Goal: Communication & Community: Answer question/provide support

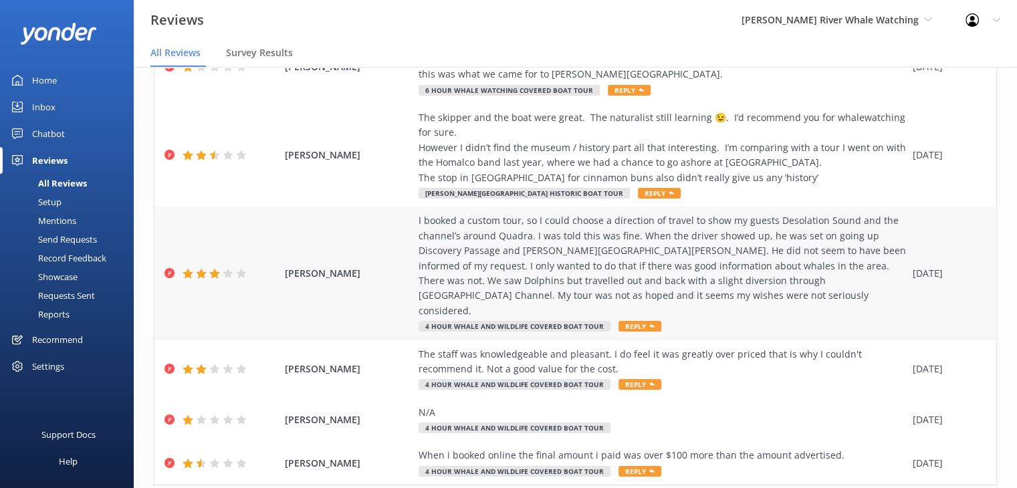
scroll to position [392, 0]
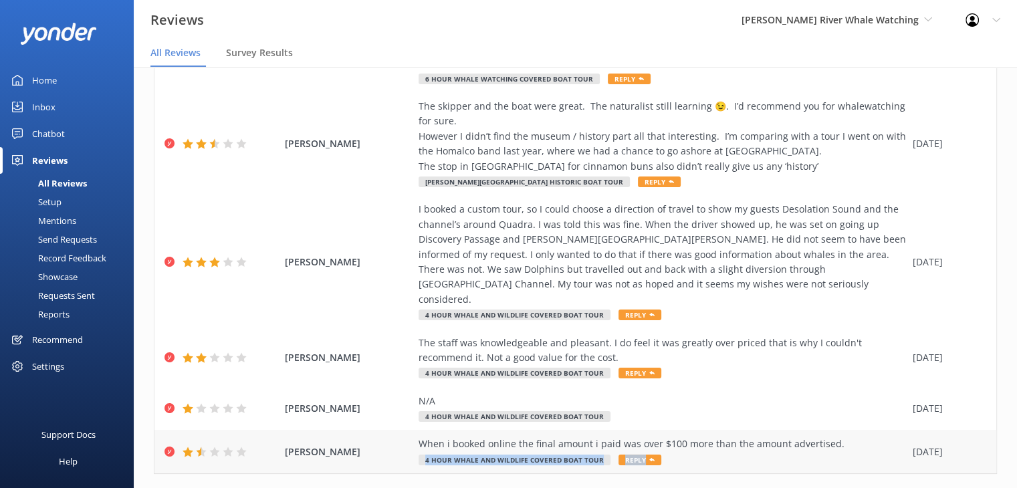
drag, startPoint x: 847, startPoint y: 414, endPoint x: 799, endPoint y: 426, distance: 50.1
click at [799, 436] on div "When i booked online the final amount i paid was over $100 more than the amount…" at bounding box center [661, 451] width 487 height 30
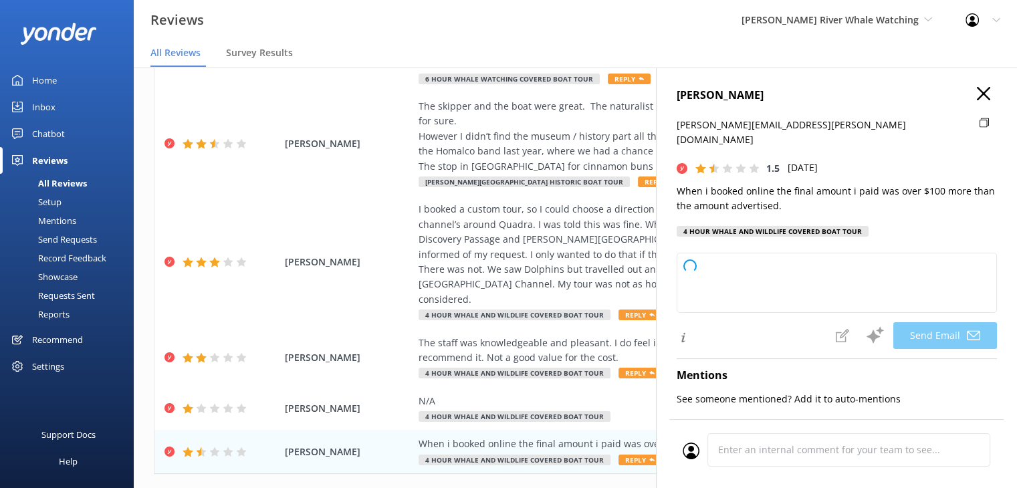
click at [508, 436] on div "When i booked online the final amount i paid was over $100 more than the amount…" at bounding box center [661, 443] width 487 height 15
type textarea "Hi [PERSON_NAME], Thank you for your feedback. We're sorry to hear about your e…"
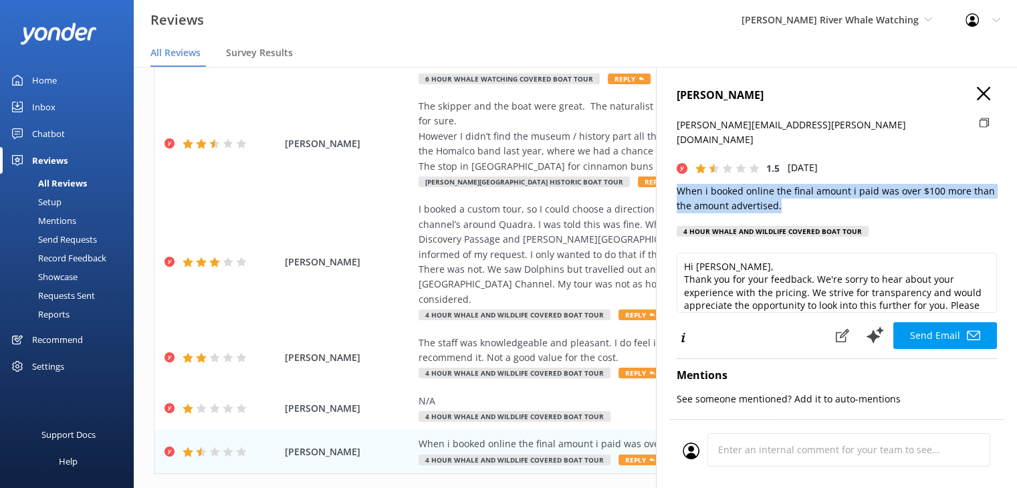
drag, startPoint x: 779, startPoint y: 194, endPoint x: 674, endPoint y: 172, distance: 107.9
click at [674, 172] on div "[PERSON_NAME] [PERSON_NAME][EMAIL_ADDRESS][PERSON_NAME][DOMAIN_NAME] 1.5 [DATE]…" at bounding box center [836, 311] width 361 height 488
copy p "When i booked online the final amount i paid was over $100 more than the amount…"
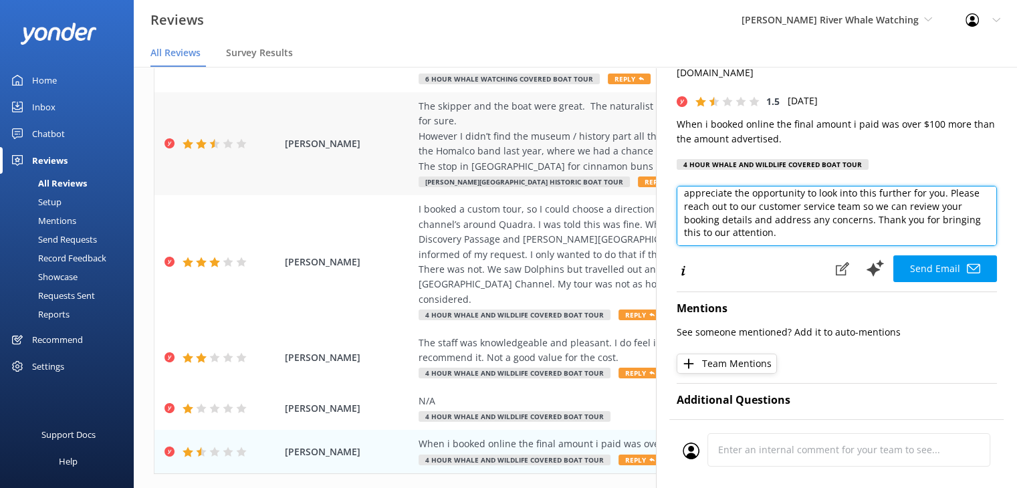
scroll to position [0, 0]
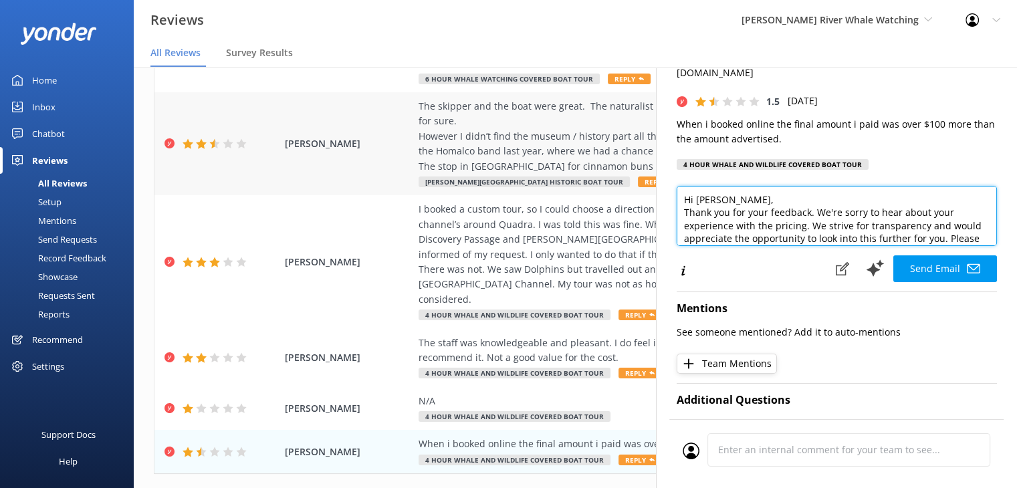
drag, startPoint x: 847, startPoint y: 218, endPoint x: 645, endPoint y: 156, distance: 211.2
click at [645, 156] on div "Out of 52 reviews: 1.9 NPS -100 All reply statuses All reply statuses Needs a r…" at bounding box center [575, 291] width 883 height 448
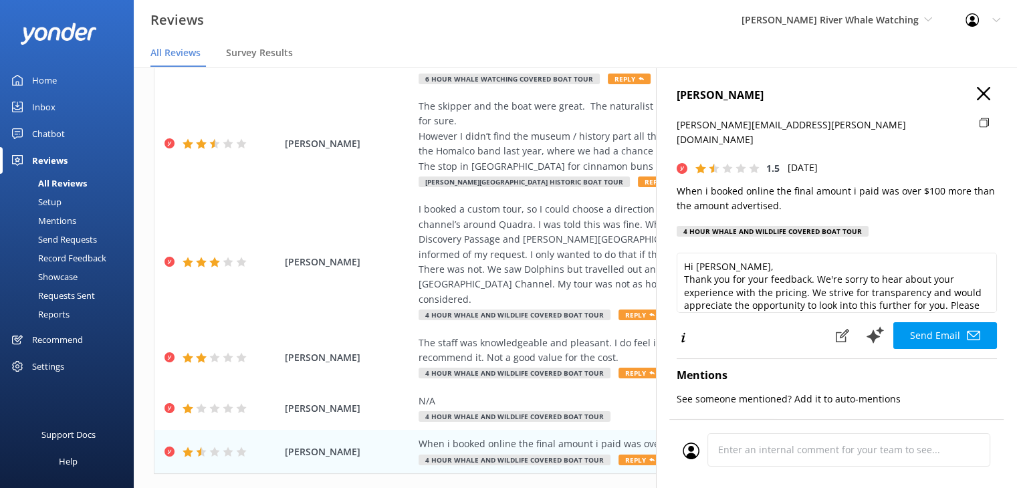
click at [976, 90] on icon "button" at bounding box center [982, 93] width 13 height 13
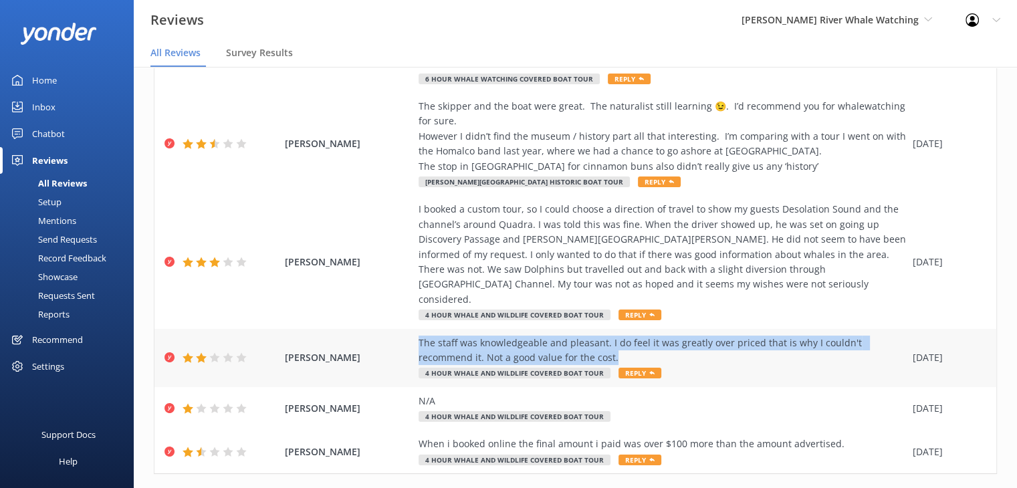
drag, startPoint x: 615, startPoint y: 327, endPoint x: 416, endPoint y: 318, distance: 199.4
click at [416, 329] on div "[PERSON_NAME] The staff was knowledgeable and pleasant. I do feel it was greatl…" at bounding box center [574, 358] width 841 height 58
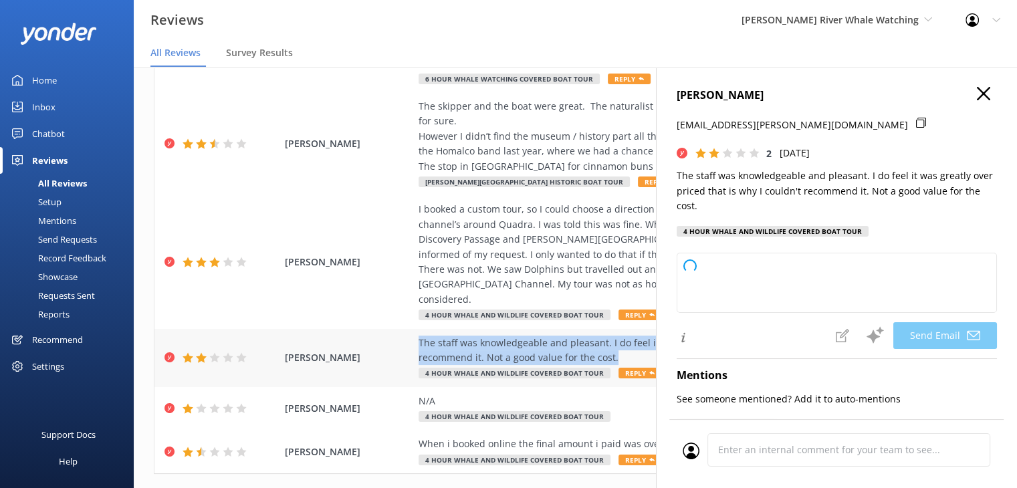
copy div "The staff was knowledgeable and pleasant. I do feel it was greatly over priced …"
type textarea "Hi [PERSON_NAME], Thank you for your feedback and for recognizing our team's kn…"
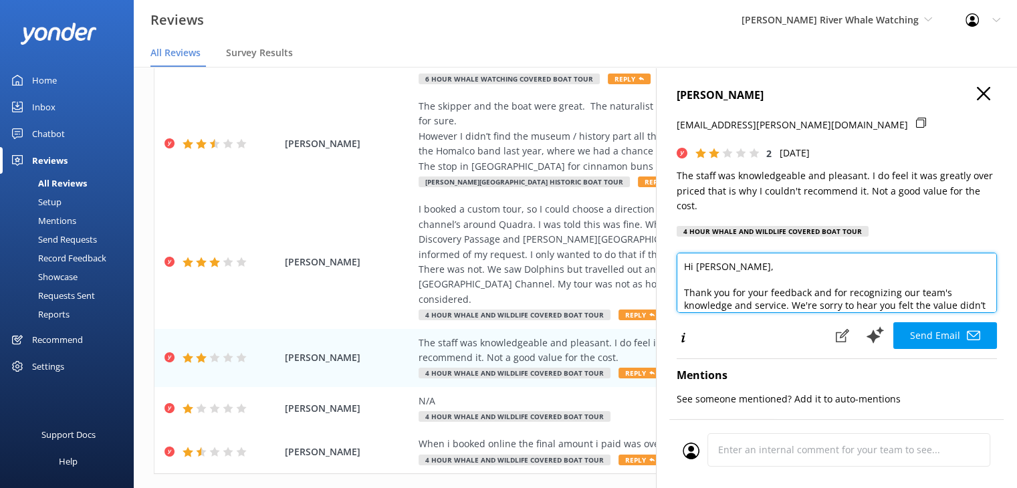
drag, startPoint x: 748, startPoint y: 295, endPoint x: 672, endPoint y: 252, distance: 87.7
click at [672, 252] on div "[PERSON_NAME] [EMAIL_ADDRESS][PERSON_NAME][DOMAIN_NAME] 2 [DATE] The staff was …" at bounding box center [836, 311] width 361 height 488
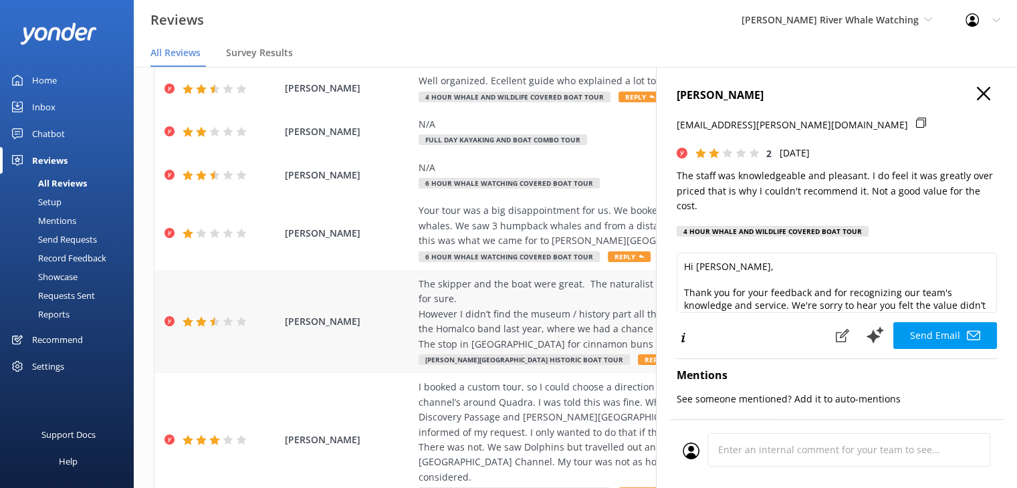
scroll to position [192, 0]
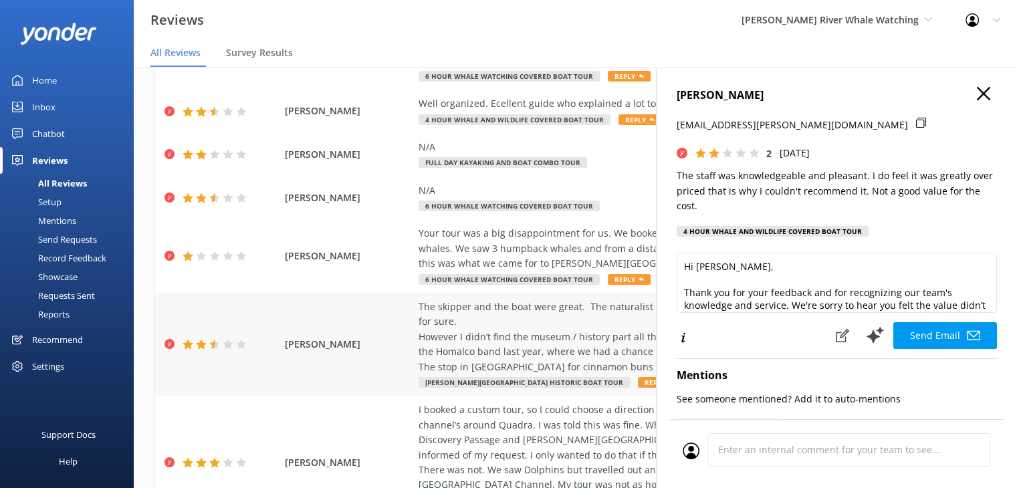
click at [402, 337] on span "[PERSON_NAME]" at bounding box center [348, 344] width 127 height 15
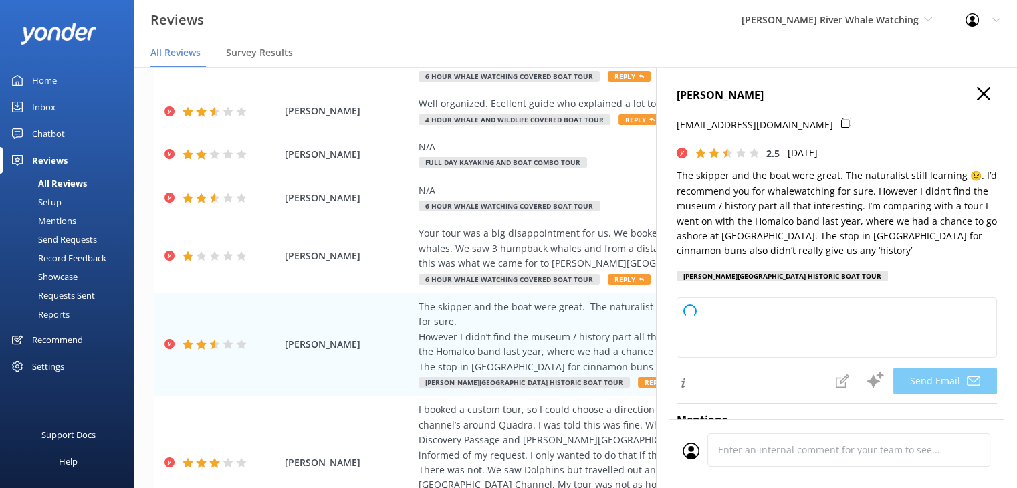
drag, startPoint x: 770, startPoint y: 88, endPoint x: 678, endPoint y: 100, distance: 92.4
click at [678, 100] on h4 "[PERSON_NAME]" at bounding box center [836, 95] width 320 height 17
type textarea "Hi [PERSON_NAME], Thank you so much for your feedback and for joining us on you…"
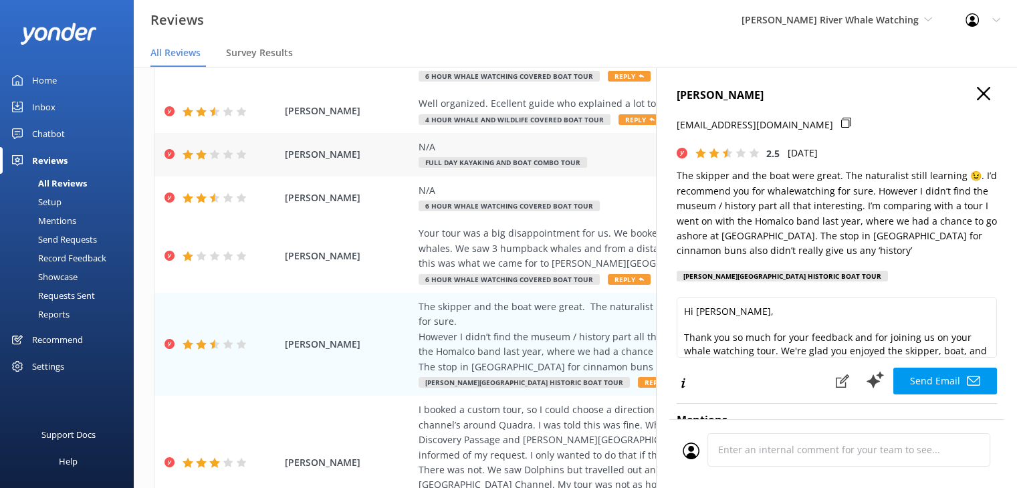
copy h4 "[PERSON_NAME]"
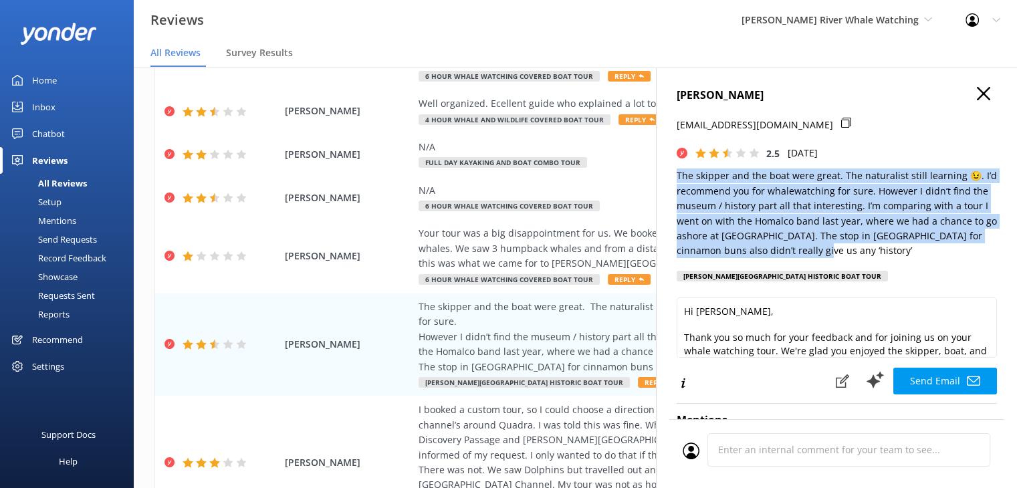
drag, startPoint x: 824, startPoint y: 252, endPoint x: 672, endPoint y: 178, distance: 168.9
click at [672, 178] on div "[PERSON_NAME] [PERSON_NAME][EMAIL_ADDRESS][DOMAIN_NAME] 2.5 [DATE] The skipper …" at bounding box center [836, 311] width 361 height 488
copy p "The skipper and the boat were great. The naturalist still learning 😉. I’d recom…"
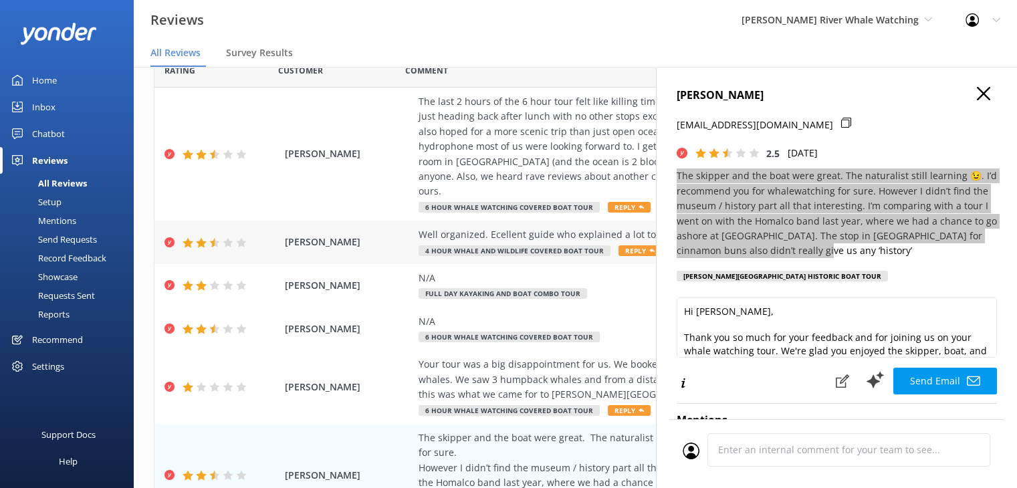
scroll to position [58, 0]
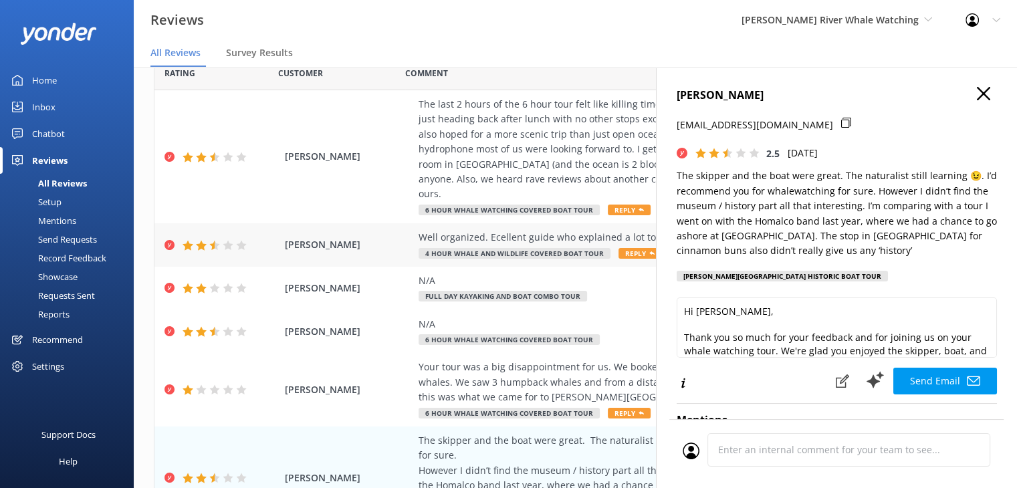
click at [361, 237] on div "[PERSON_NAME] Well organized. Ecellent guide who explained a lot to us. 4 Hour …" at bounding box center [574, 244] width 841 height 43
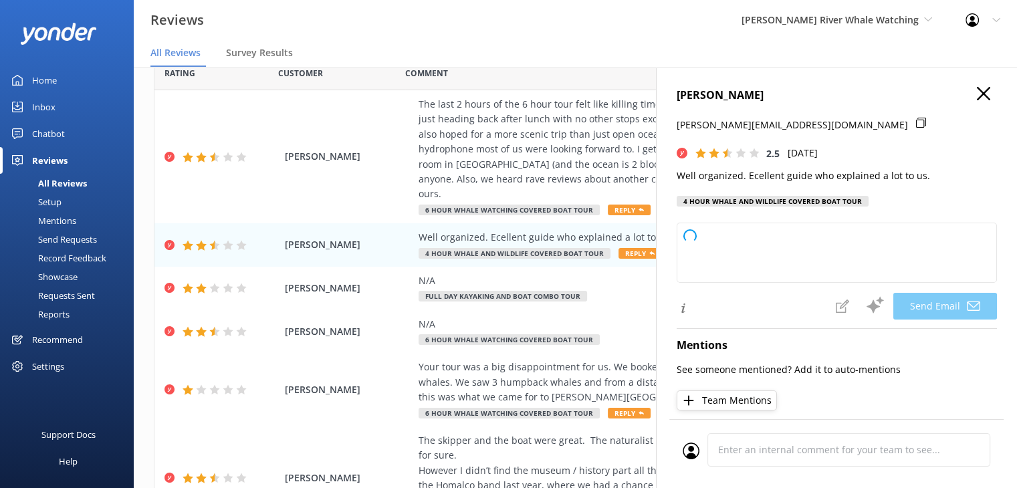
type textarea "Thank you for your feedback, [PERSON_NAME]! We're glad you found the tour well …"
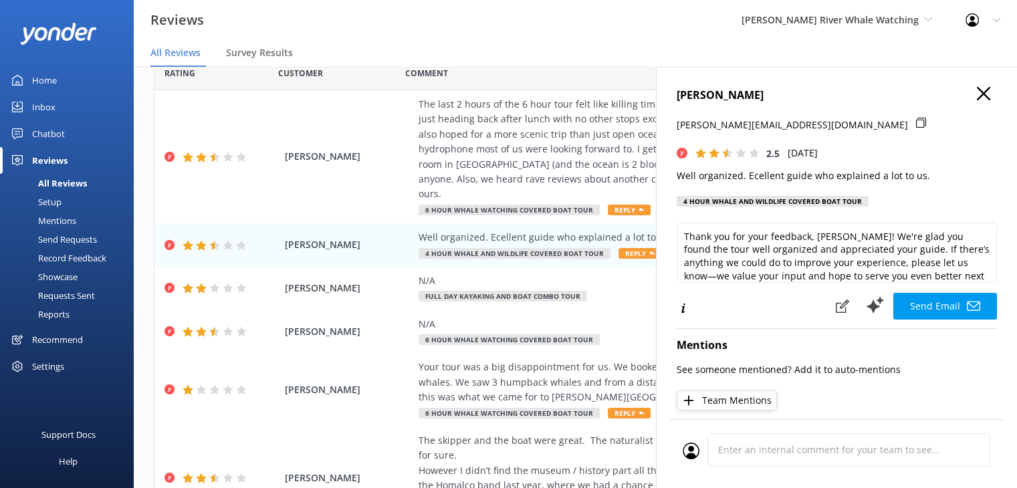
click at [976, 91] on use "button" at bounding box center [982, 93] width 13 height 13
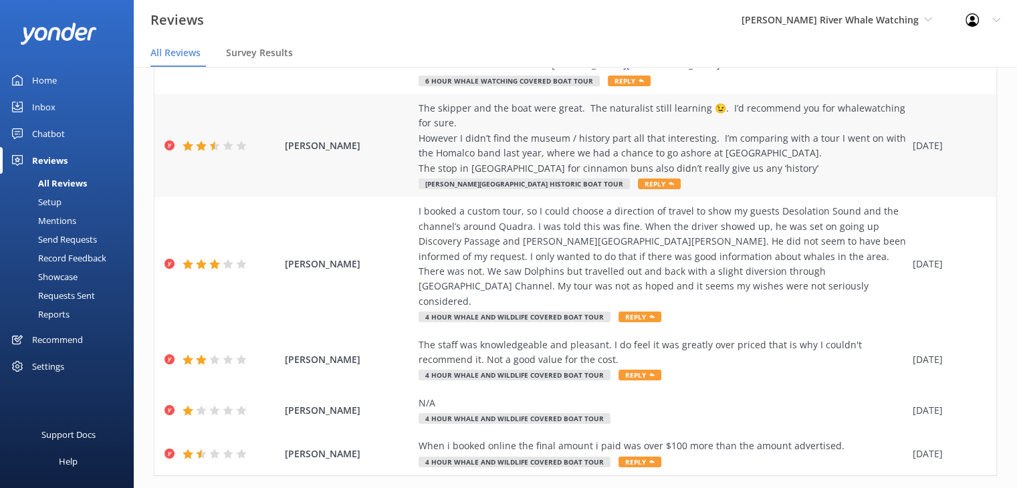
scroll to position [392, 0]
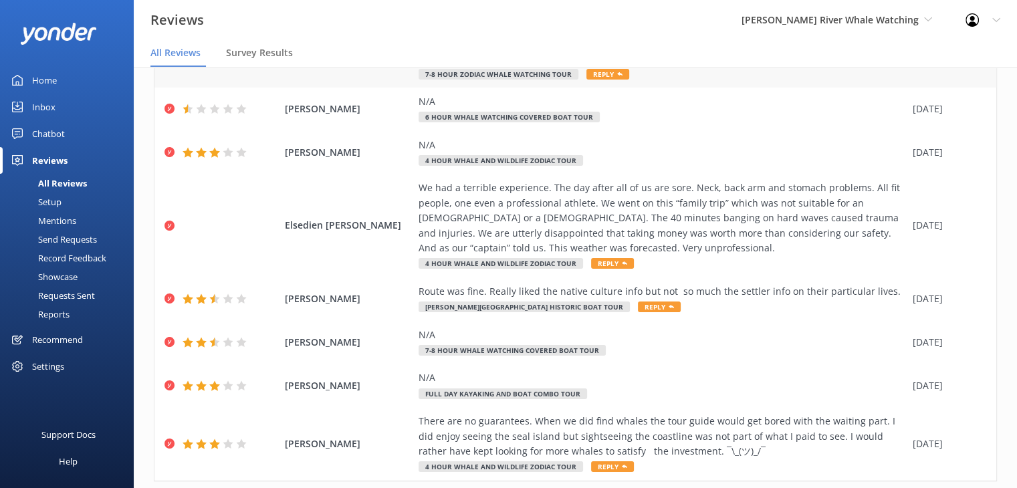
scroll to position [273, 0]
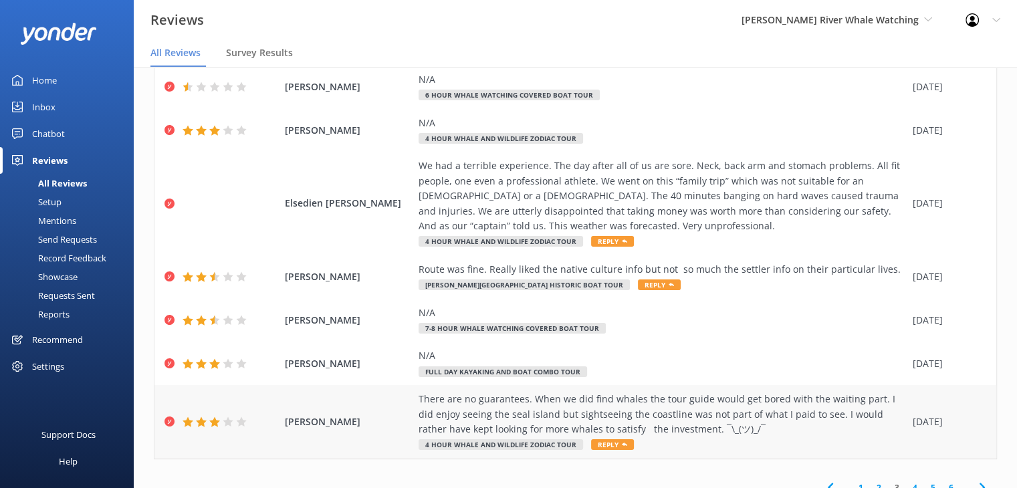
click at [546, 396] on div "There are no guarantees. When we did find whales the tour guide would get bored…" at bounding box center [661, 414] width 487 height 45
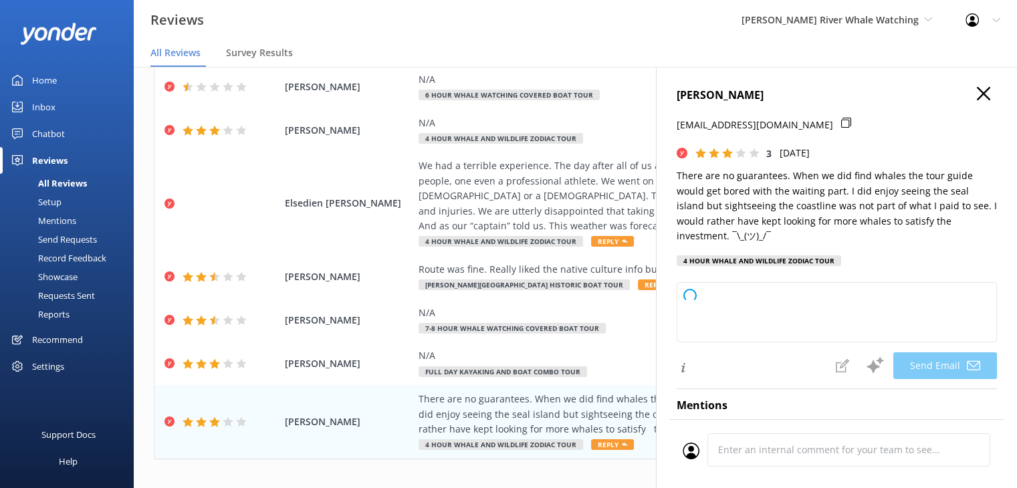
type textarea "Hi [PERSON_NAME], thank you for sharing your feedback. We appreciate your hones…"
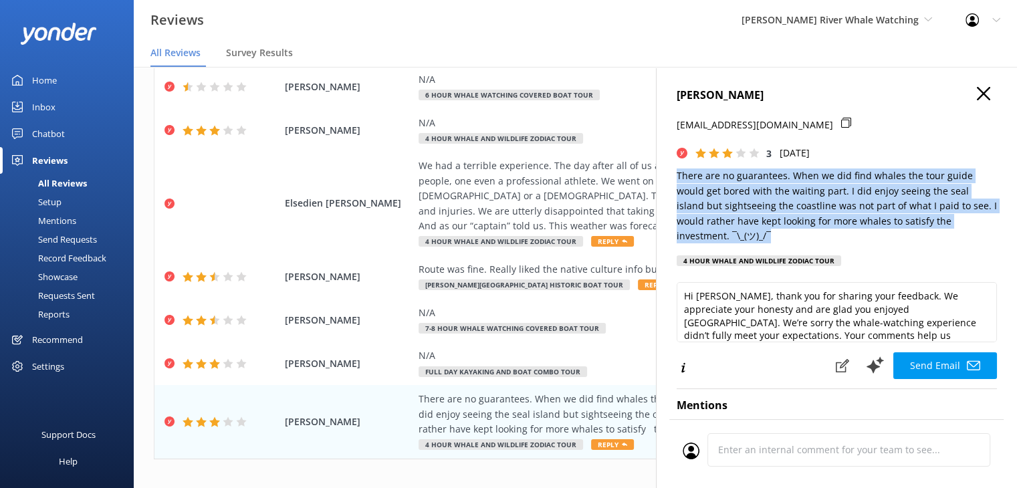
drag, startPoint x: 720, startPoint y: 241, endPoint x: 660, endPoint y: 177, distance: 87.0
click at [660, 177] on div "[PERSON_NAME] [EMAIL_ADDRESS][DOMAIN_NAME] 3 [DATE] There are no guarantees. Wh…" at bounding box center [836, 311] width 361 height 488
copy p "There are no guarantees. When we did find whales the tour guide would get bored…"
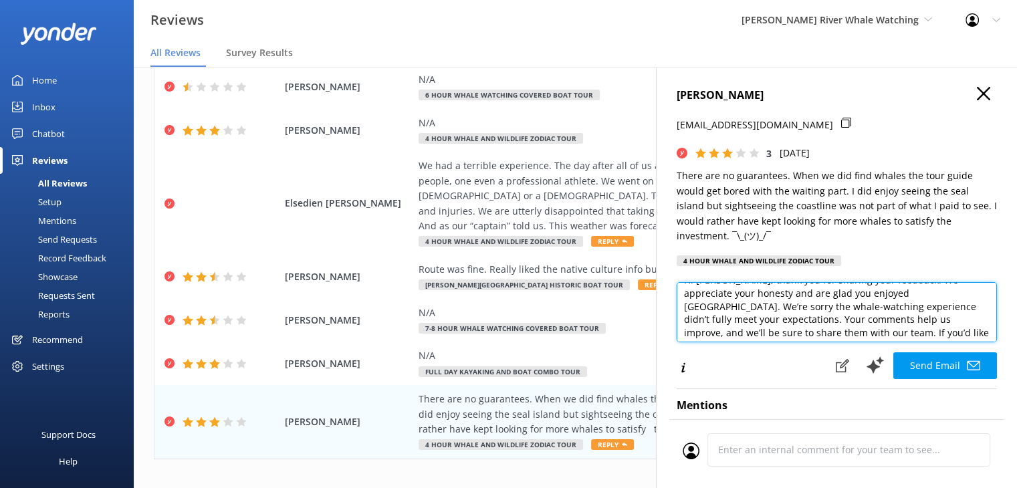
scroll to position [13, 0]
drag, startPoint x: 682, startPoint y: 294, endPoint x: 884, endPoint y: 319, distance: 202.7
click at [884, 319] on textarea "Hi [PERSON_NAME], thank you for sharing your feedback. We appreciate your hones…" at bounding box center [836, 312] width 320 height 60
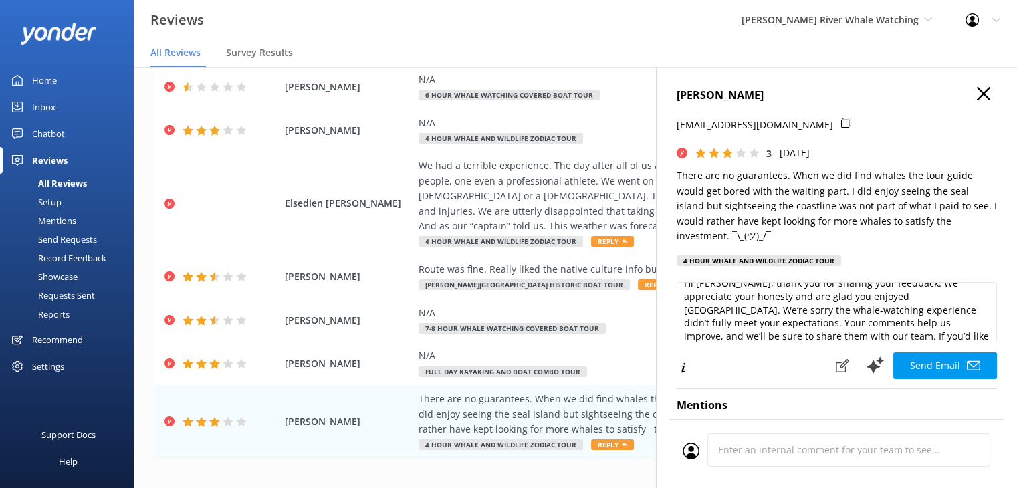
click at [978, 93] on icon "button" at bounding box center [982, 93] width 13 height 13
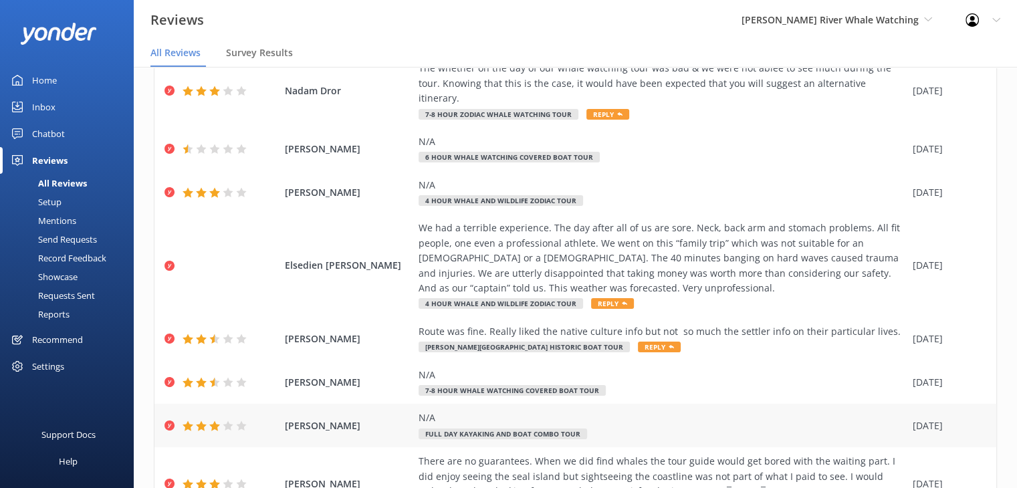
scroll to position [273, 0]
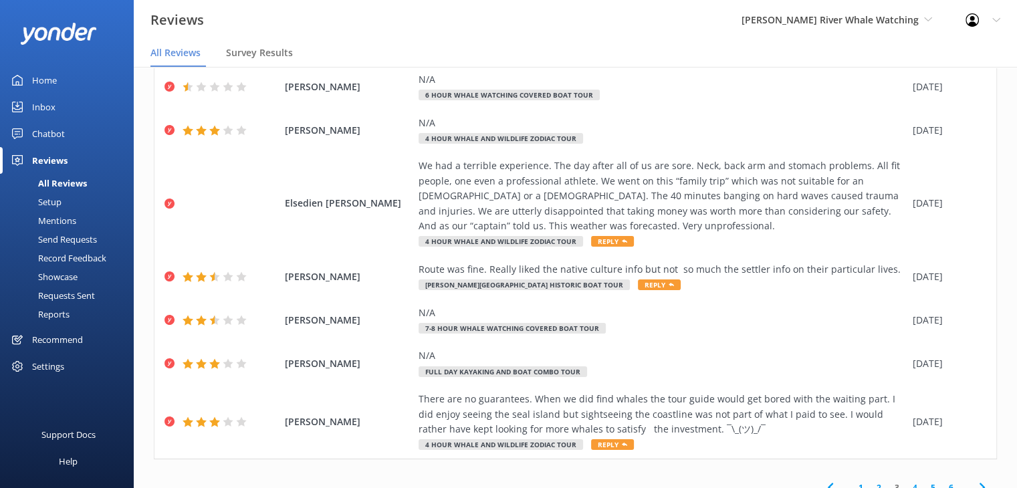
click at [851, 481] on link "1" at bounding box center [860, 487] width 18 height 13
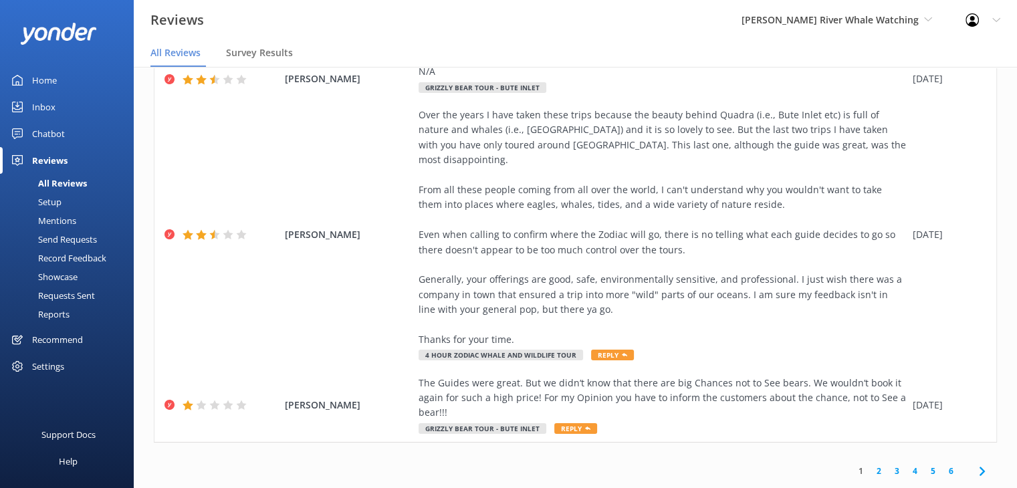
scroll to position [27, 0]
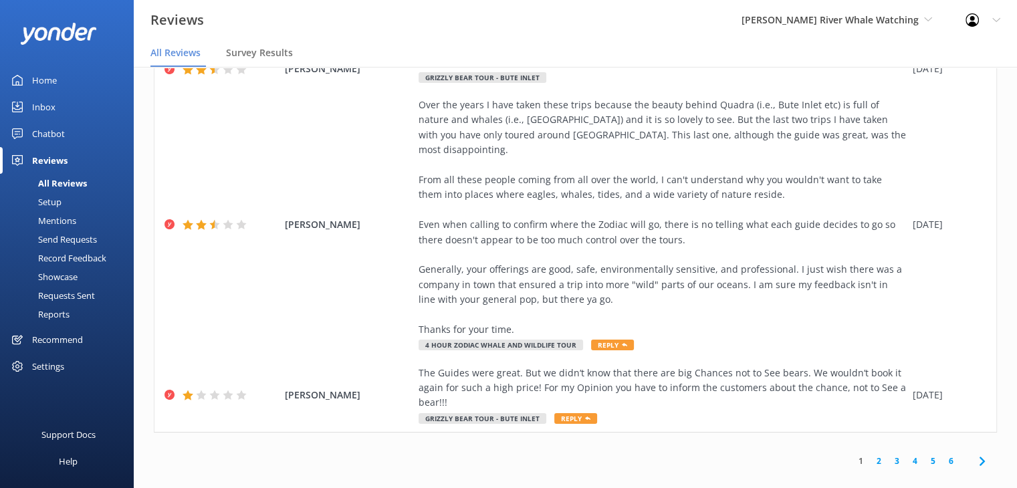
click at [870, 454] on link "2" at bounding box center [879, 460] width 18 height 13
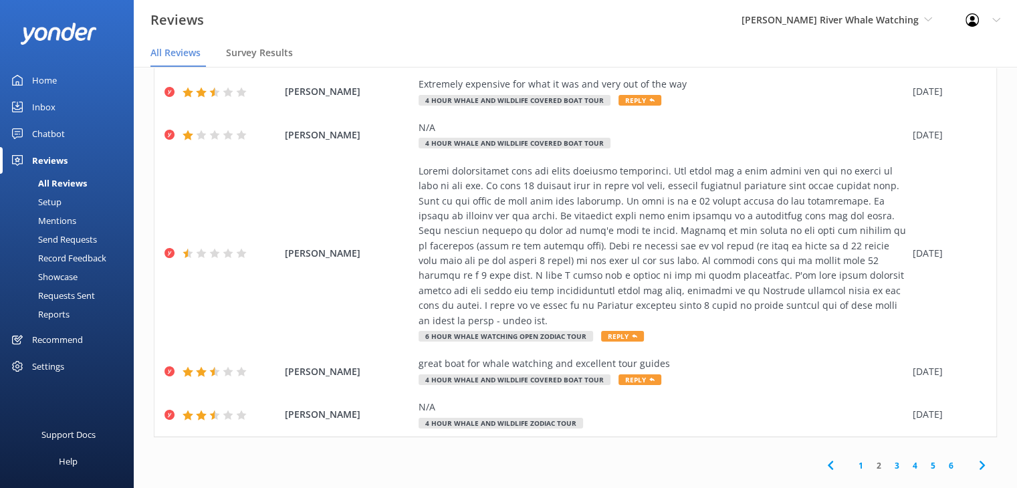
scroll to position [527, 0]
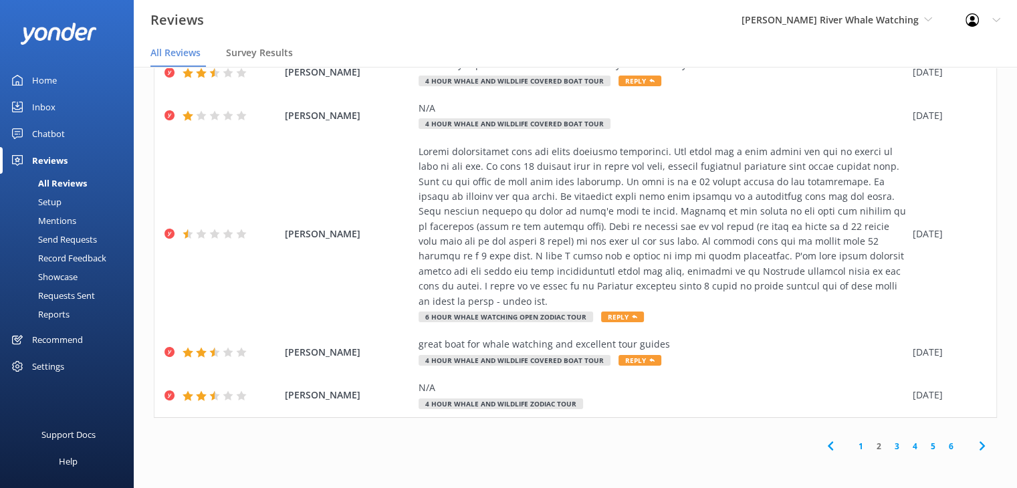
click at [888, 448] on link "3" at bounding box center [897, 446] width 18 height 13
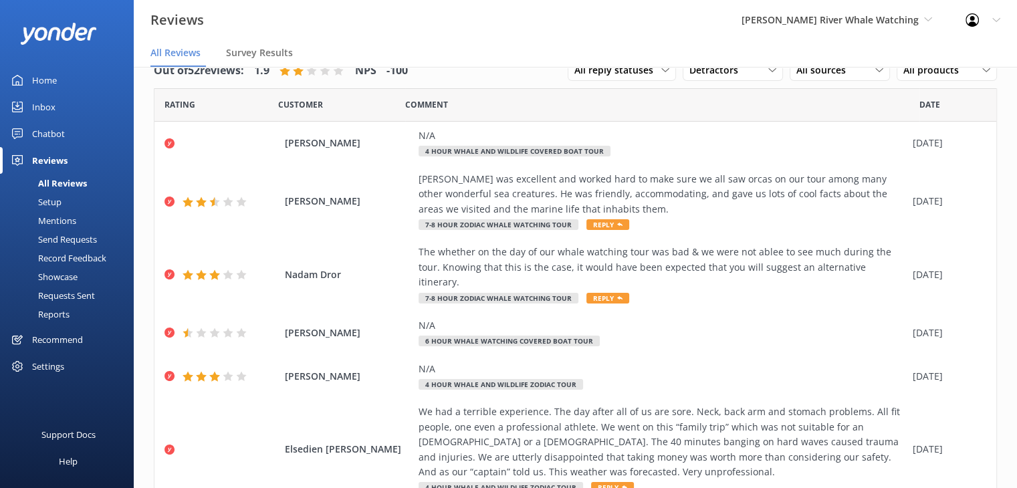
scroll to position [273, 0]
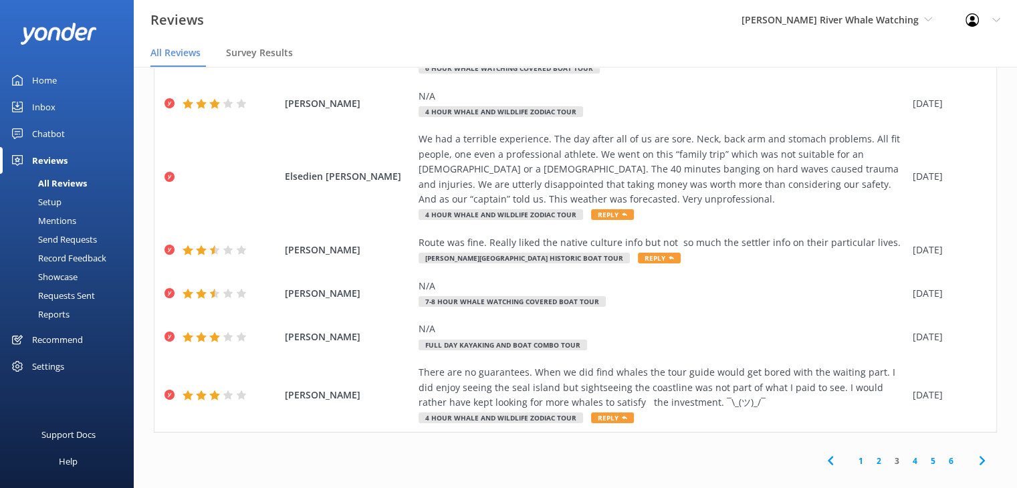
click at [906, 454] on link "4" at bounding box center [915, 460] width 18 height 13
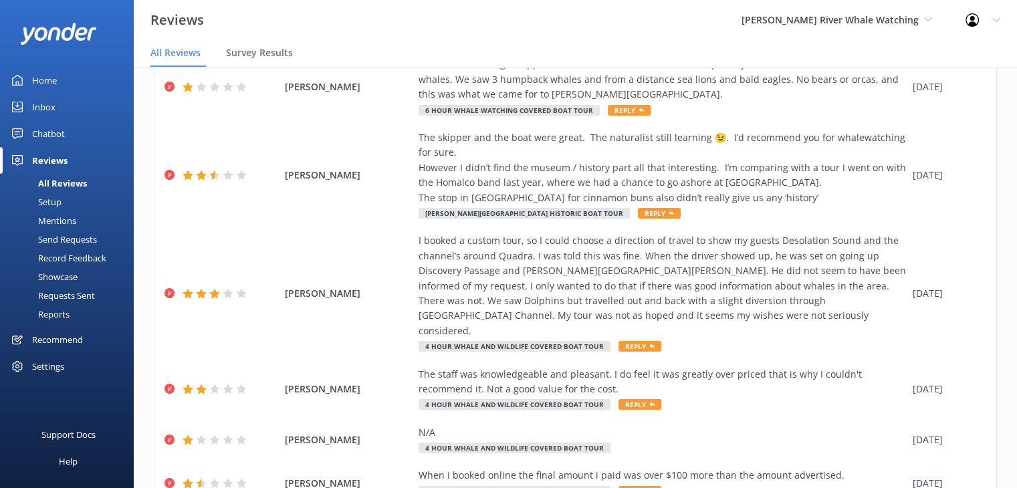
scroll to position [392, 0]
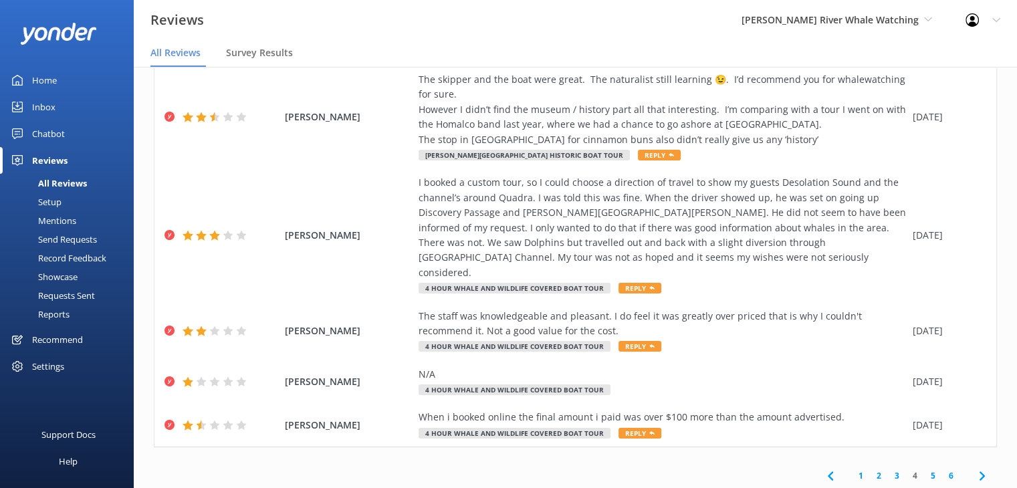
click at [924, 469] on link "5" at bounding box center [933, 475] width 18 height 13
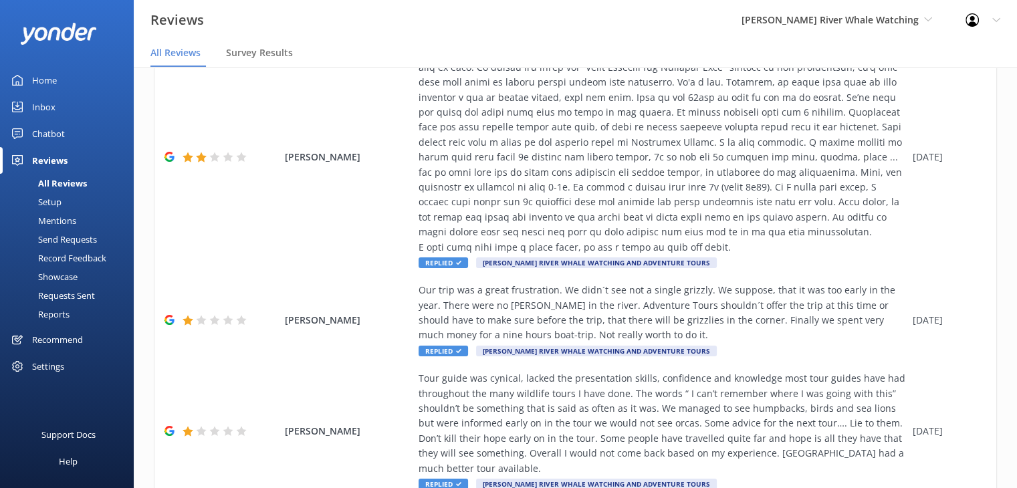
scroll to position [1156, 0]
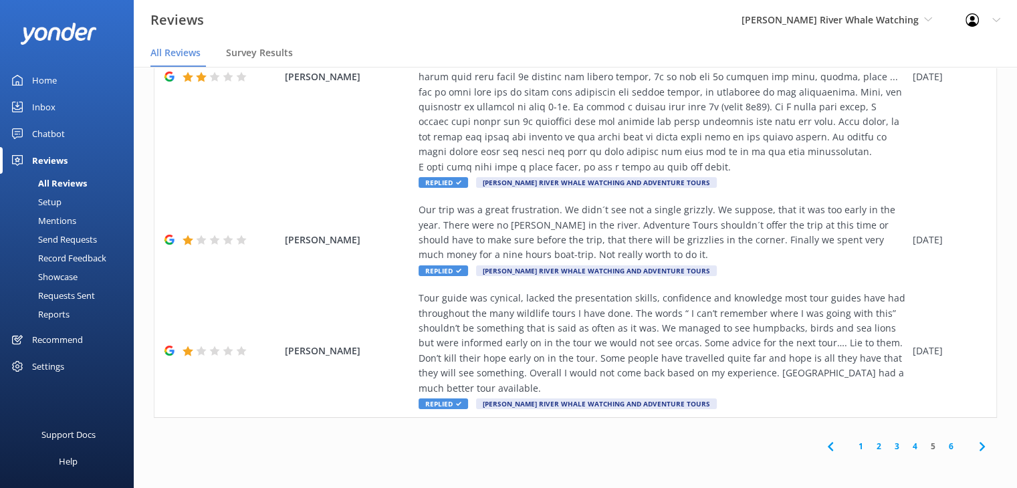
click at [906, 446] on link "4" at bounding box center [915, 446] width 18 height 13
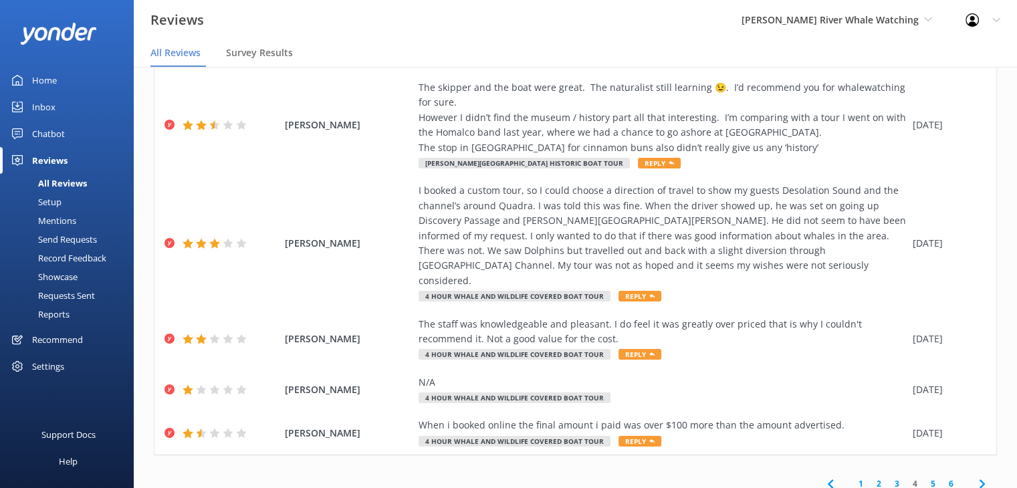
scroll to position [392, 0]
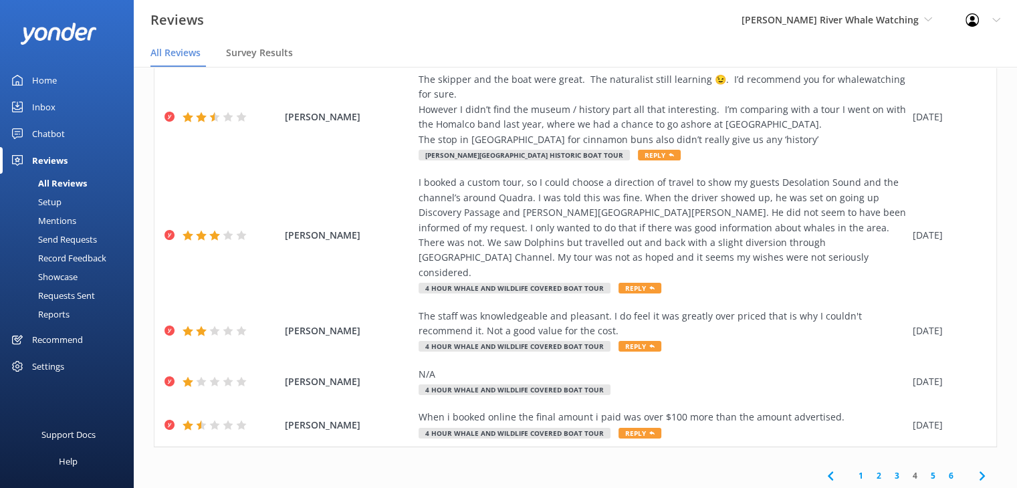
click at [888, 469] on link "3" at bounding box center [897, 475] width 18 height 13
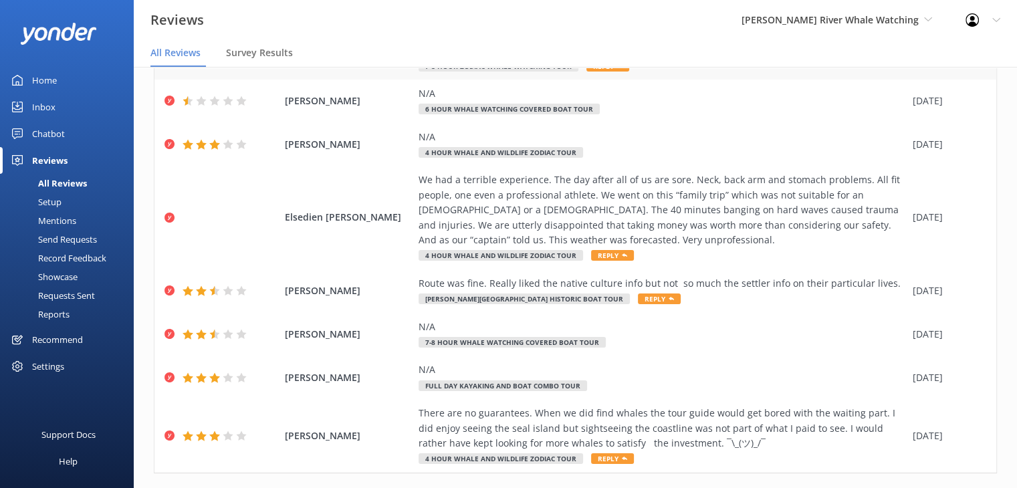
scroll to position [273, 0]
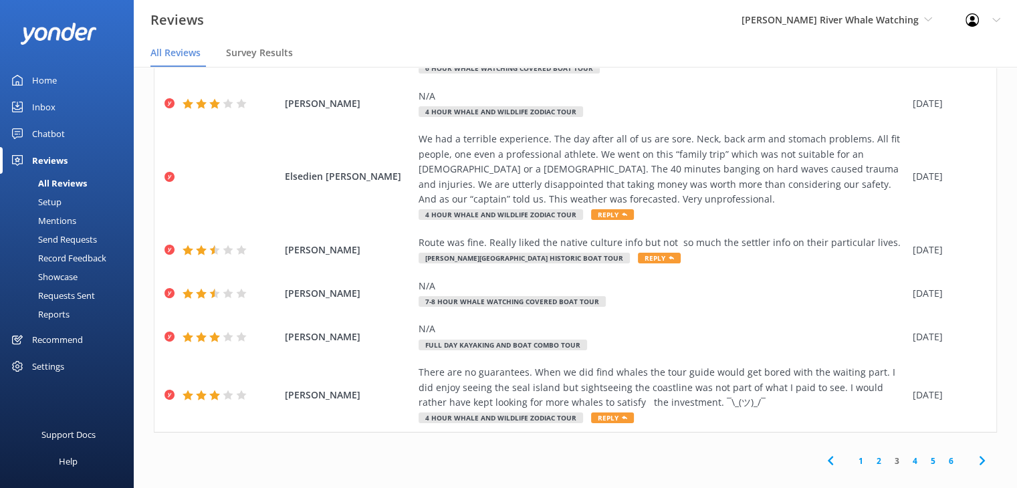
click at [870, 454] on link "2" at bounding box center [879, 460] width 18 height 13
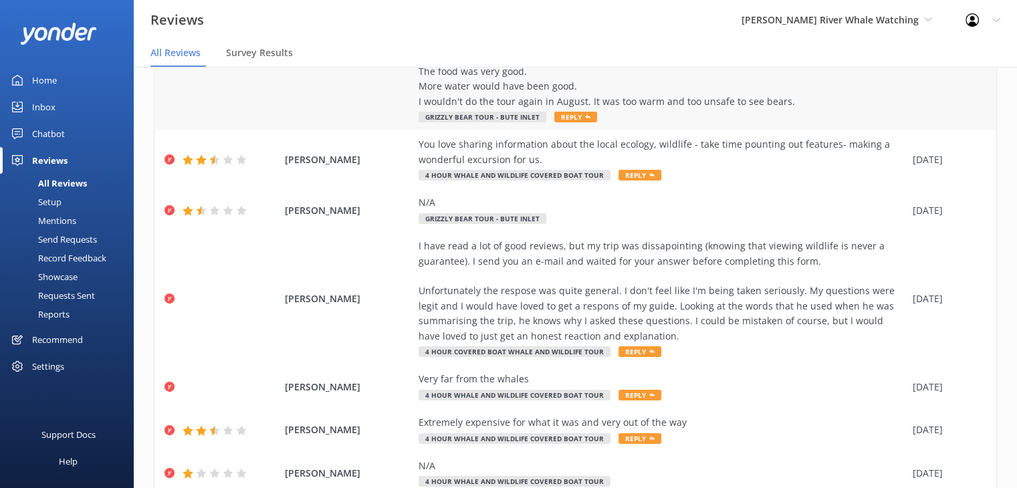
scroll to position [267, 0]
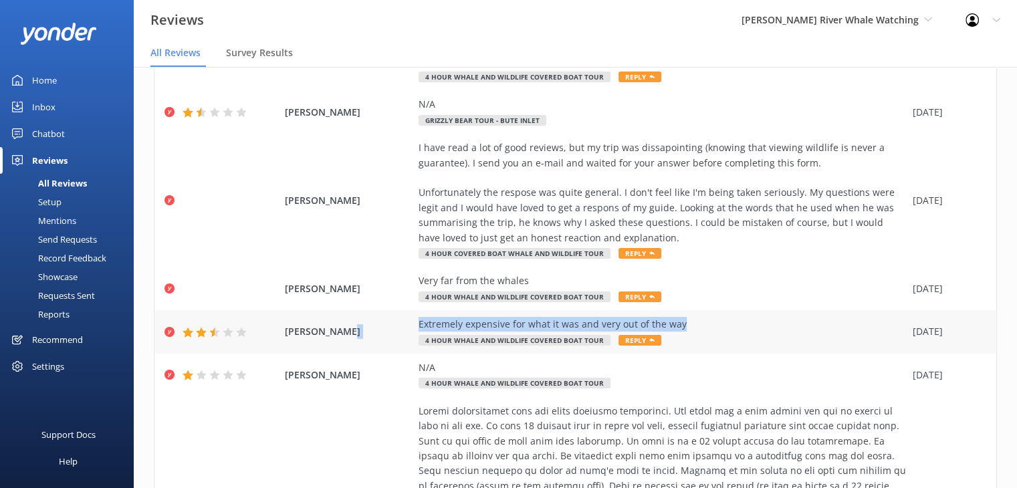
drag, startPoint x: 691, startPoint y: 321, endPoint x: 412, endPoint y: 324, distance: 278.7
click at [412, 324] on div "[PERSON_NAME] Extremely expensive for what it was and very out of the way 4 Hou…" at bounding box center [574, 331] width 841 height 43
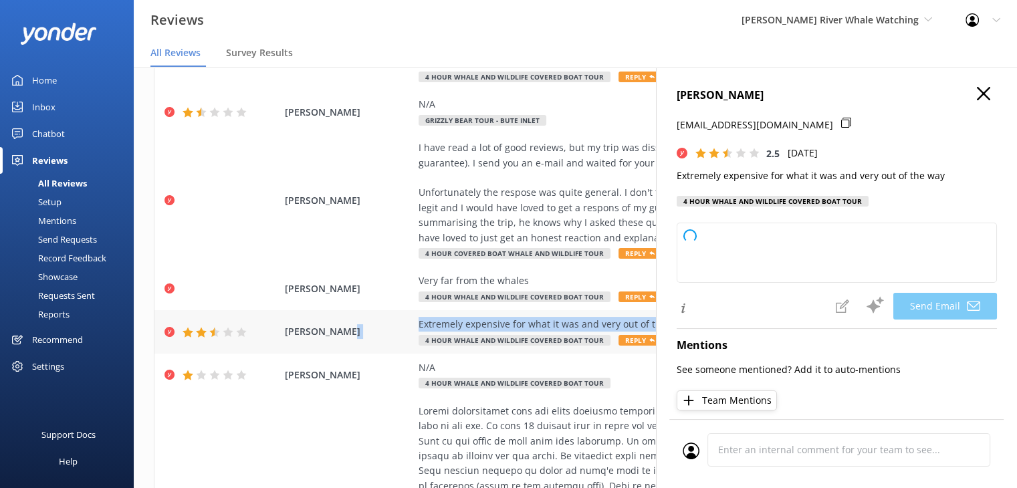
copy div "Extremely expensive for what it was and very out of the way"
type textarea "Hi [PERSON_NAME], thank you for sharing your feedback. We’re sorry to hear that…"
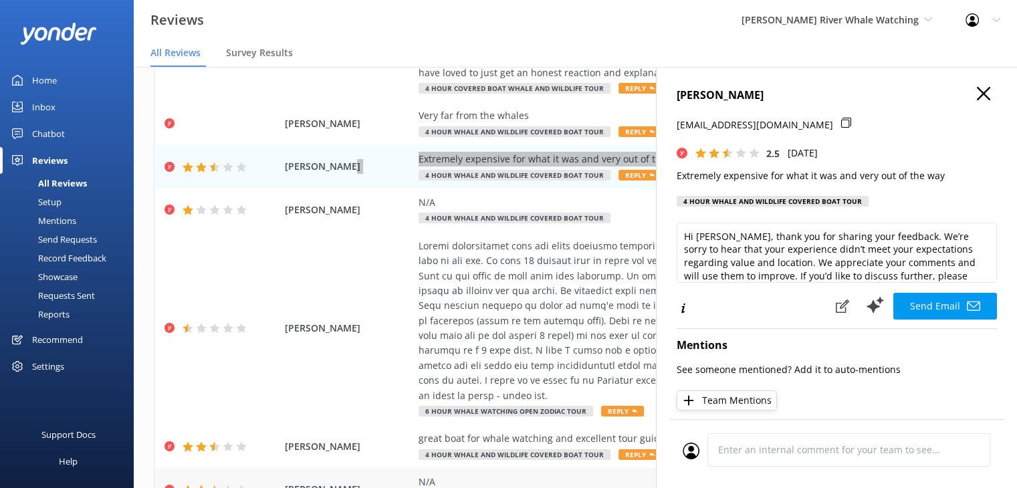
scroll to position [527, 0]
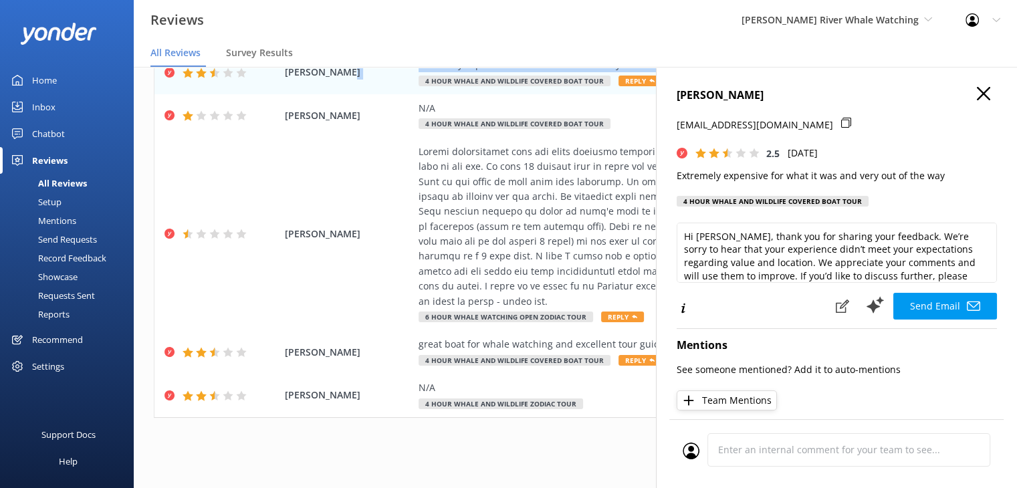
click at [976, 91] on use "button" at bounding box center [982, 93] width 13 height 13
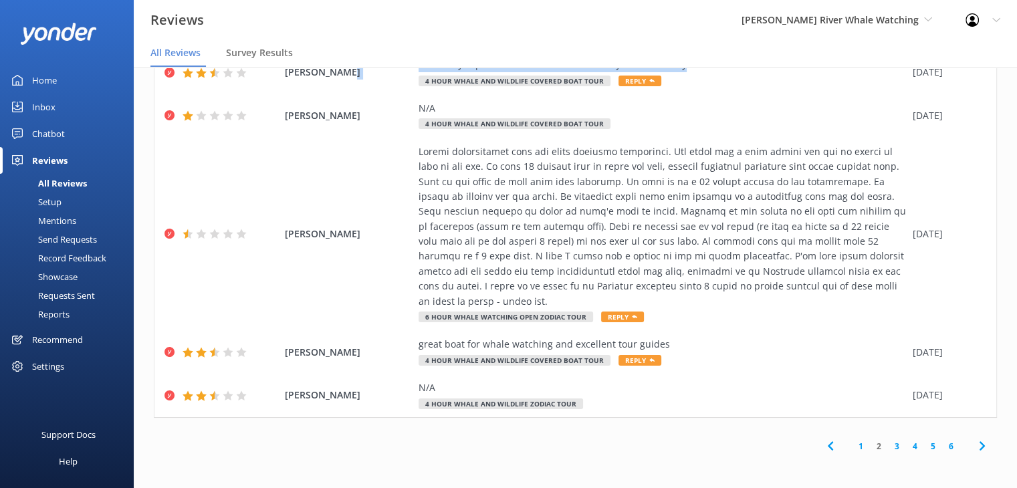
click at [851, 440] on link "1" at bounding box center [860, 446] width 18 height 13
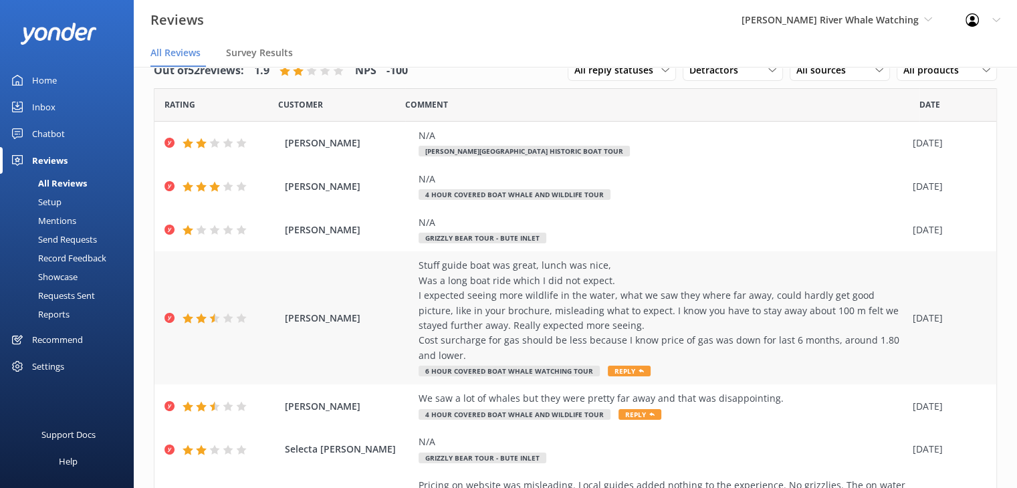
click at [321, 312] on span "[PERSON_NAME]" at bounding box center [348, 318] width 127 height 15
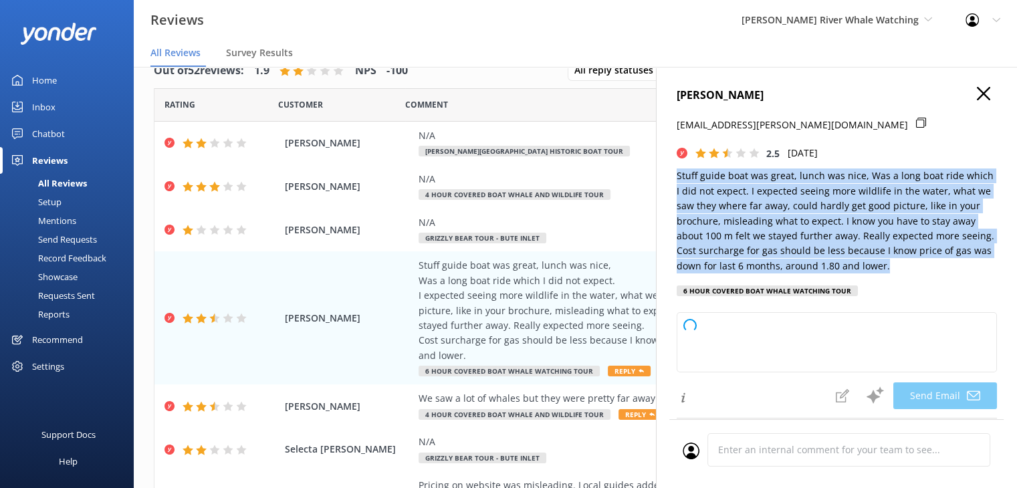
type textarea "Hi Ric, Thank you for sharing your feedback and for your kind words about our s…"
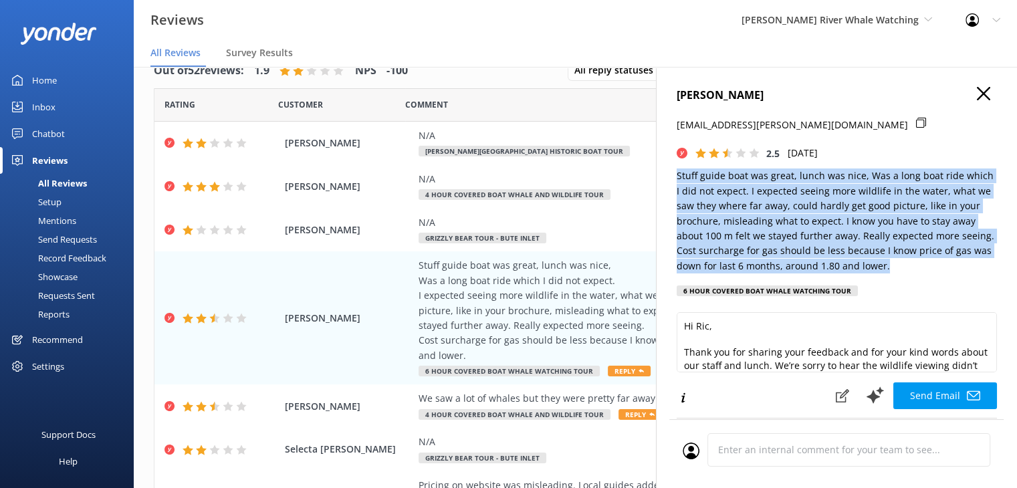
drag, startPoint x: 893, startPoint y: 263, endPoint x: 663, endPoint y: 178, distance: 245.3
click at [663, 178] on div "[PERSON_NAME] [EMAIL_ADDRESS][PERSON_NAME][DOMAIN_NAME] 2.5 [DATE] Stuff guide …" at bounding box center [836, 311] width 361 height 488
copy p "Stuff guide boat was great, lunch was nice, Was a long boat ride which I did no…"
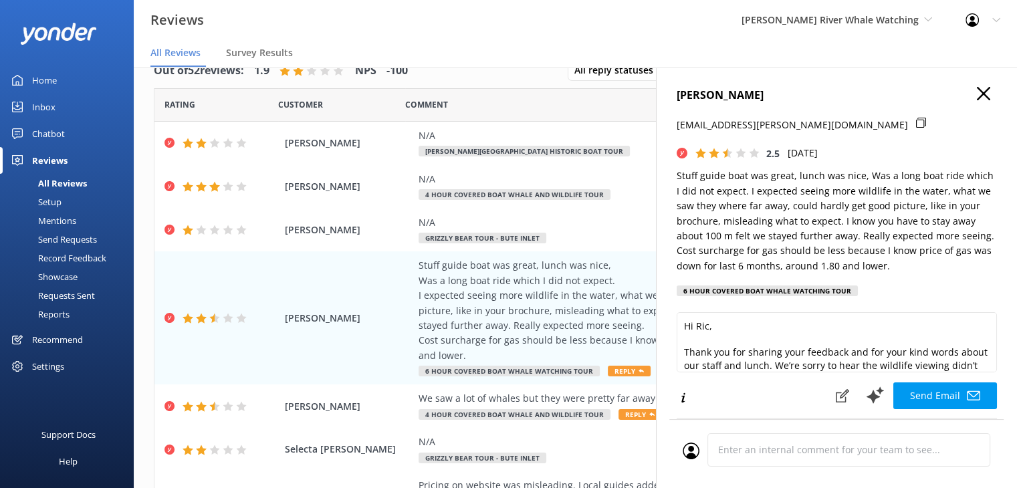
drag, startPoint x: 976, startPoint y: 82, endPoint x: 976, endPoint y: 89, distance: 7.4
click at [976, 88] on div "[PERSON_NAME] [EMAIL_ADDRESS][PERSON_NAME][DOMAIN_NAME] 2.5 [DATE] Stuff guide …" at bounding box center [836, 311] width 361 height 488
click at [976, 89] on use "button" at bounding box center [982, 93] width 13 height 13
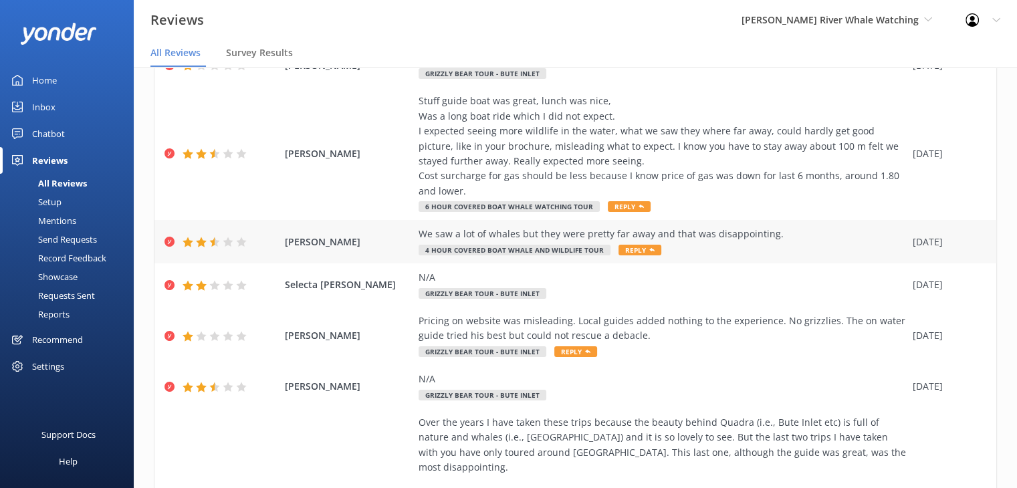
scroll to position [201, 0]
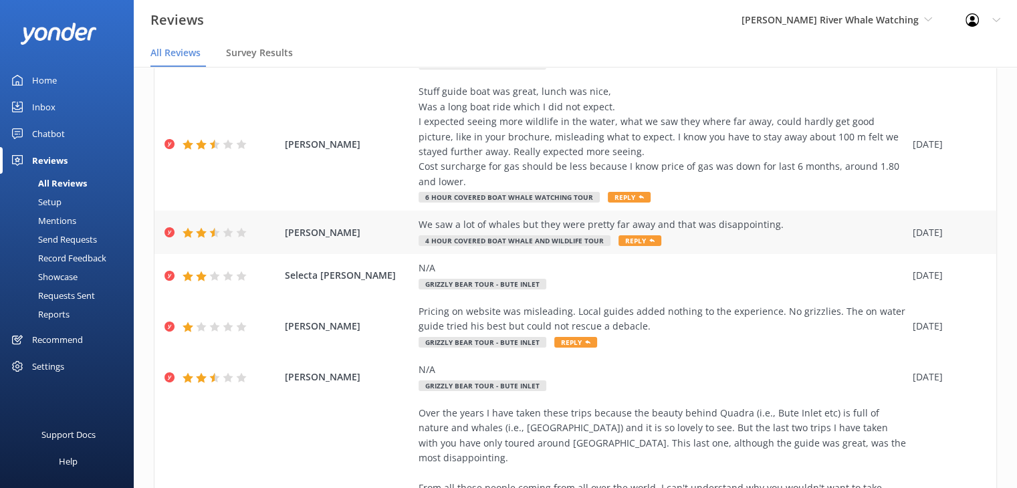
click at [325, 235] on span "[PERSON_NAME]" at bounding box center [348, 232] width 127 height 15
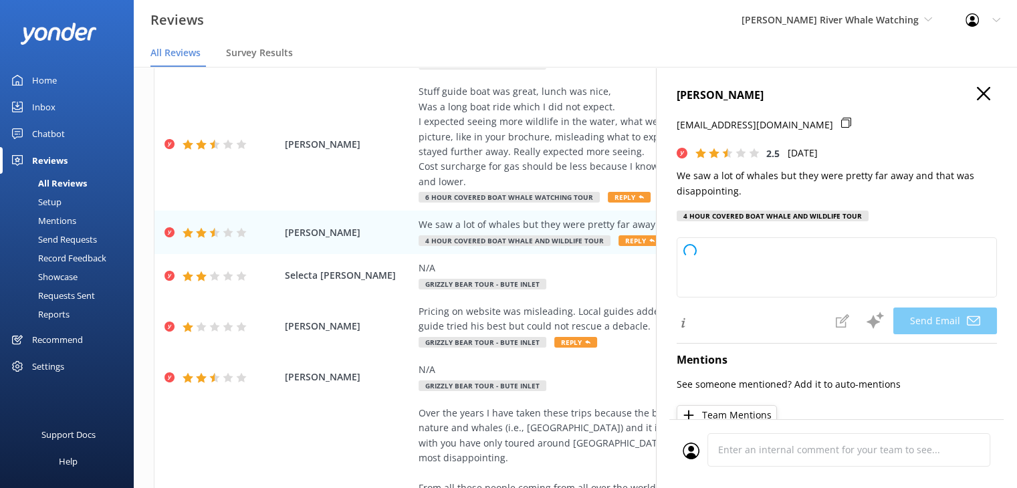
type textarea "Hi [PERSON_NAME], thank you for sharing your feedback. We’re glad you were able…"
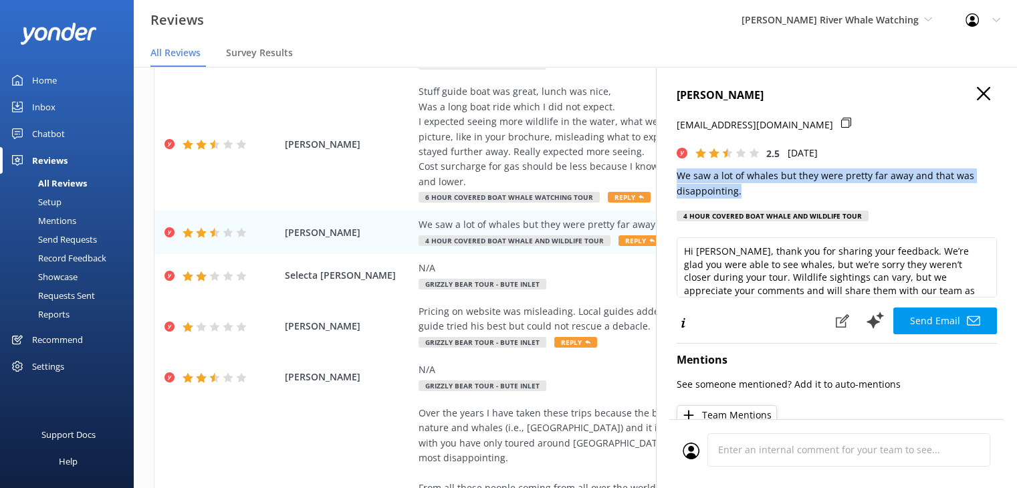
drag, startPoint x: 717, startPoint y: 184, endPoint x: 662, endPoint y: 174, distance: 56.5
click at [662, 174] on div "[PERSON_NAME] [EMAIL_ADDRESS][DOMAIN_NAME] 2.5 [DATE] We saw a lot of whales bu…" at bounding box center [836, 311] width 361 height 488
copy p "We saw a lot of whales but they were pretty far away and that was disappointing."
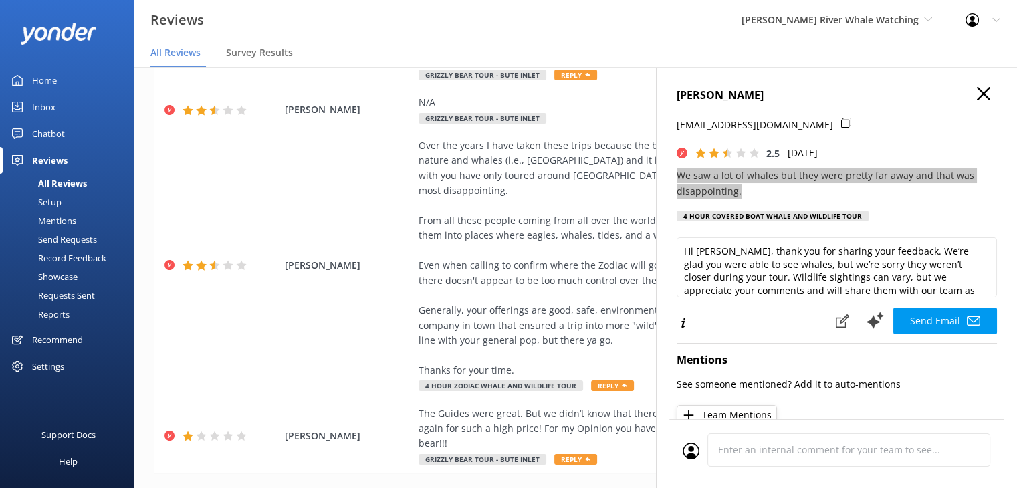
scroll to position [482, 0]
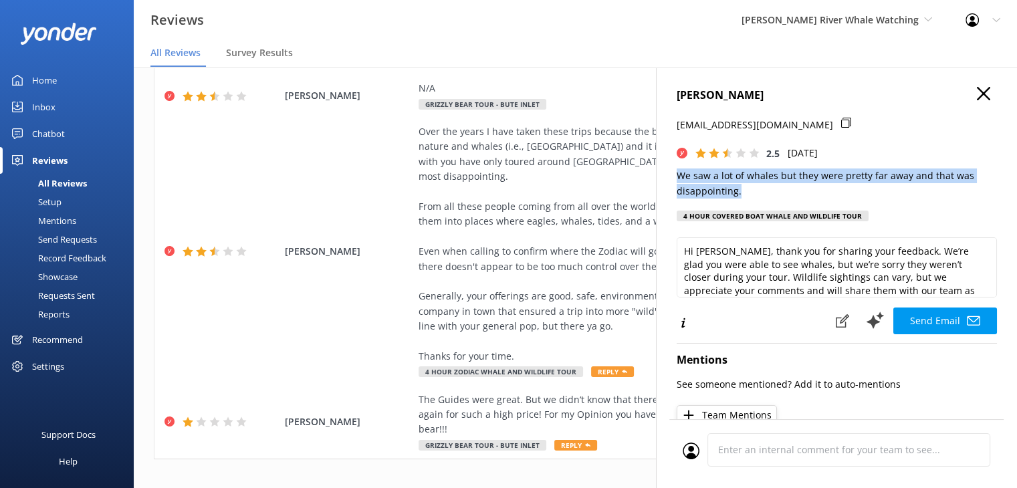
click at [976, 92] on use "button" at bounding box center [982, 93] width 13 height 13
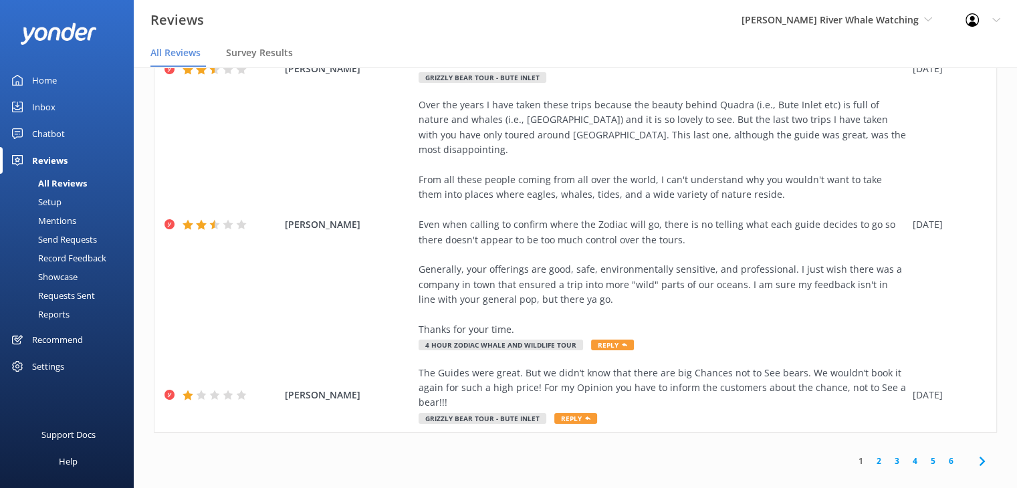
click at [870, 454] on link "2" at bounding box center [879, 460] width 18 height 13
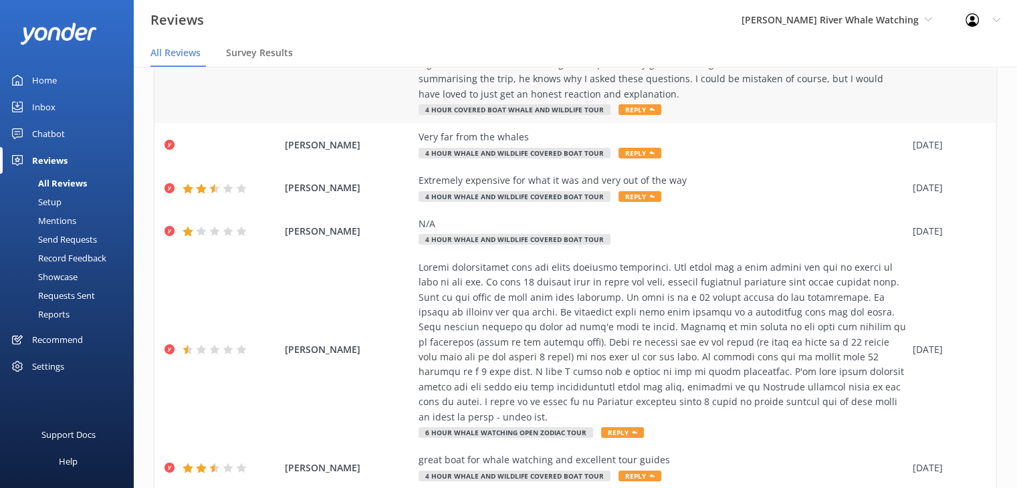
scroll to position [527, 0]
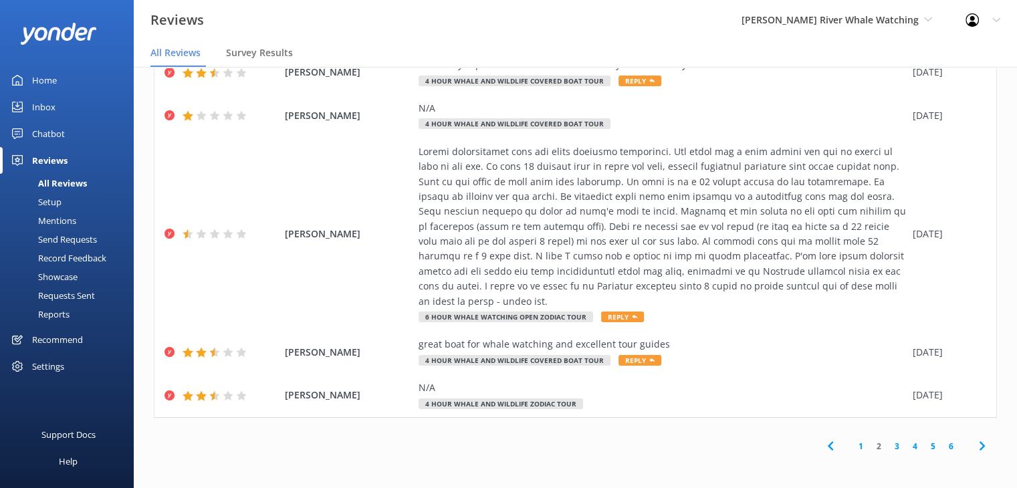
click at [888, 444] on link "3" at bounding box center [897, 446] width 18 height 13
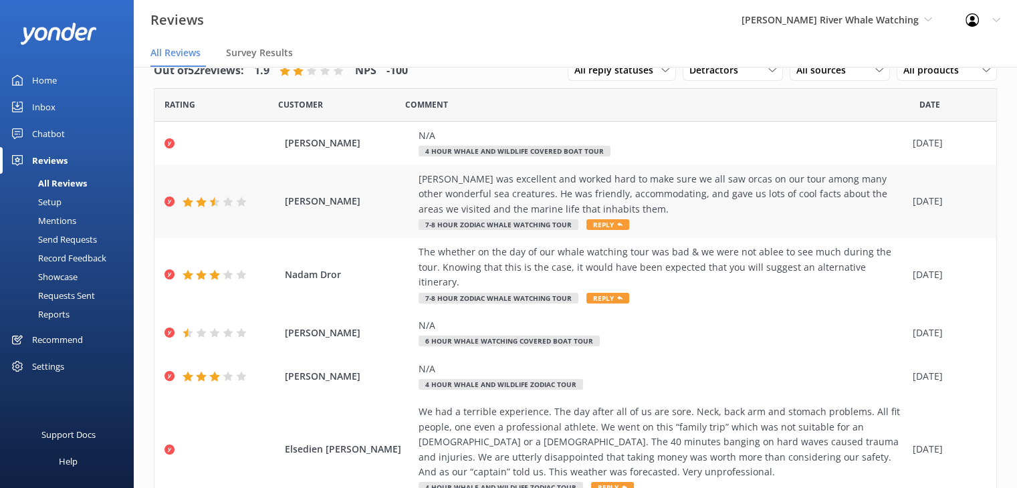
scroll to position [273, 0]
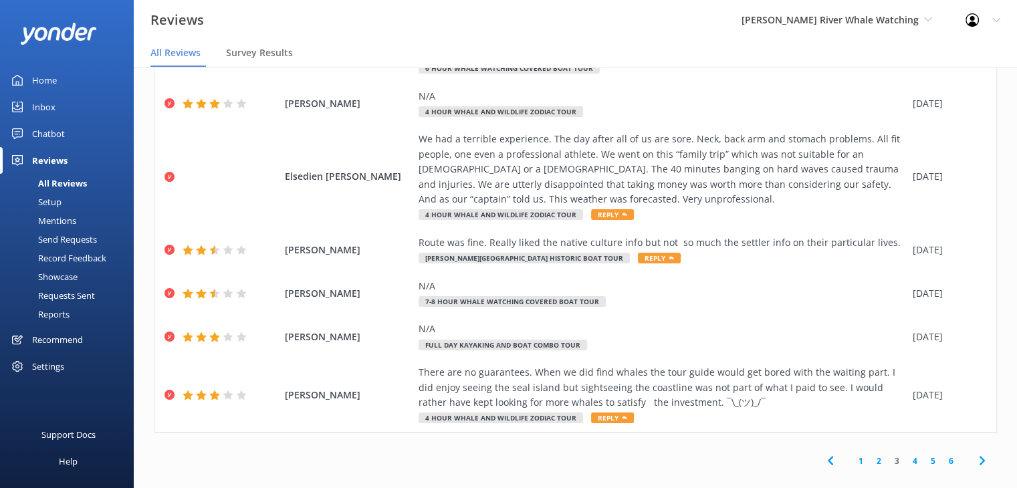
click at [906, 454] on link "4" at bounding box center [915, 460] width 18 height 13
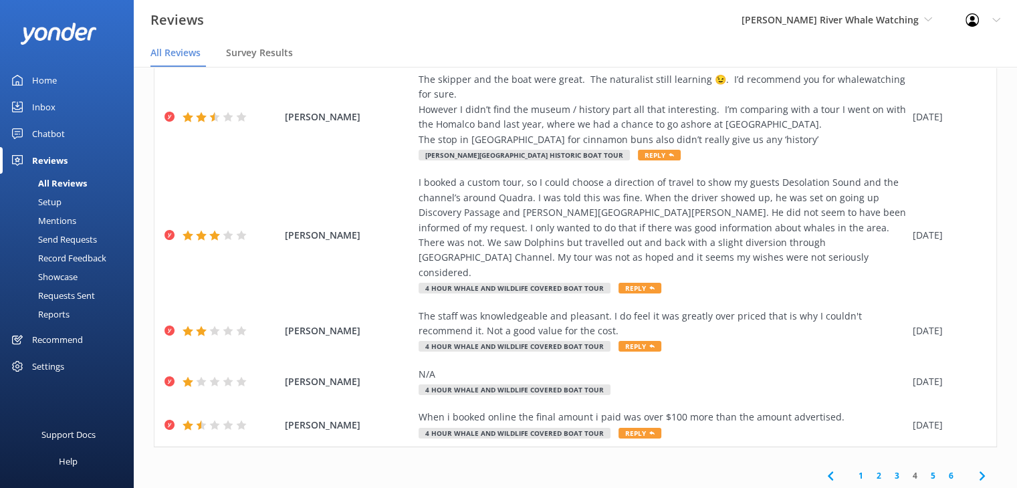
scroll to position [202, 0]
